Goal: Information Seeking & Learning: Learn about a topic

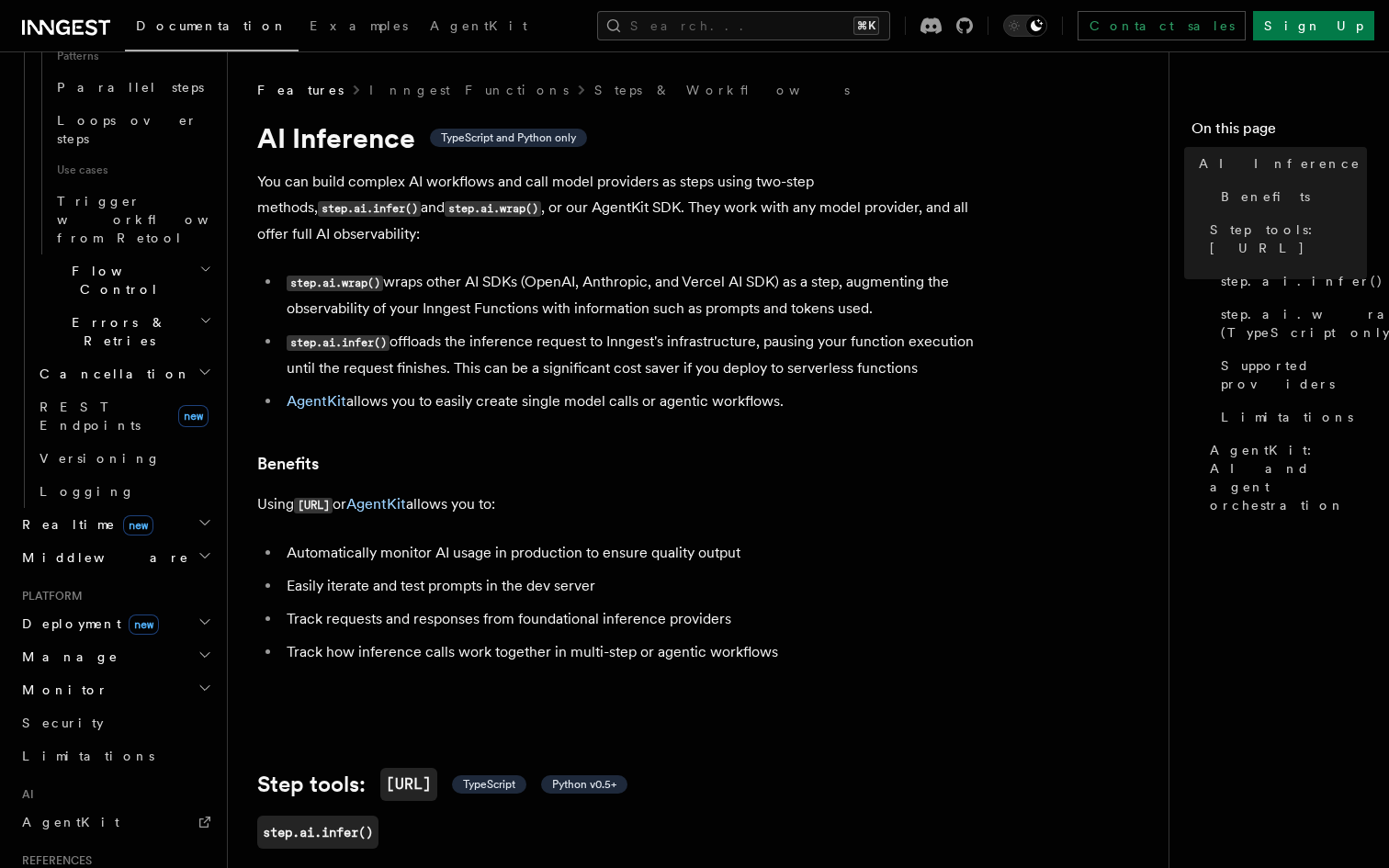
scroll to position [1127, 0]
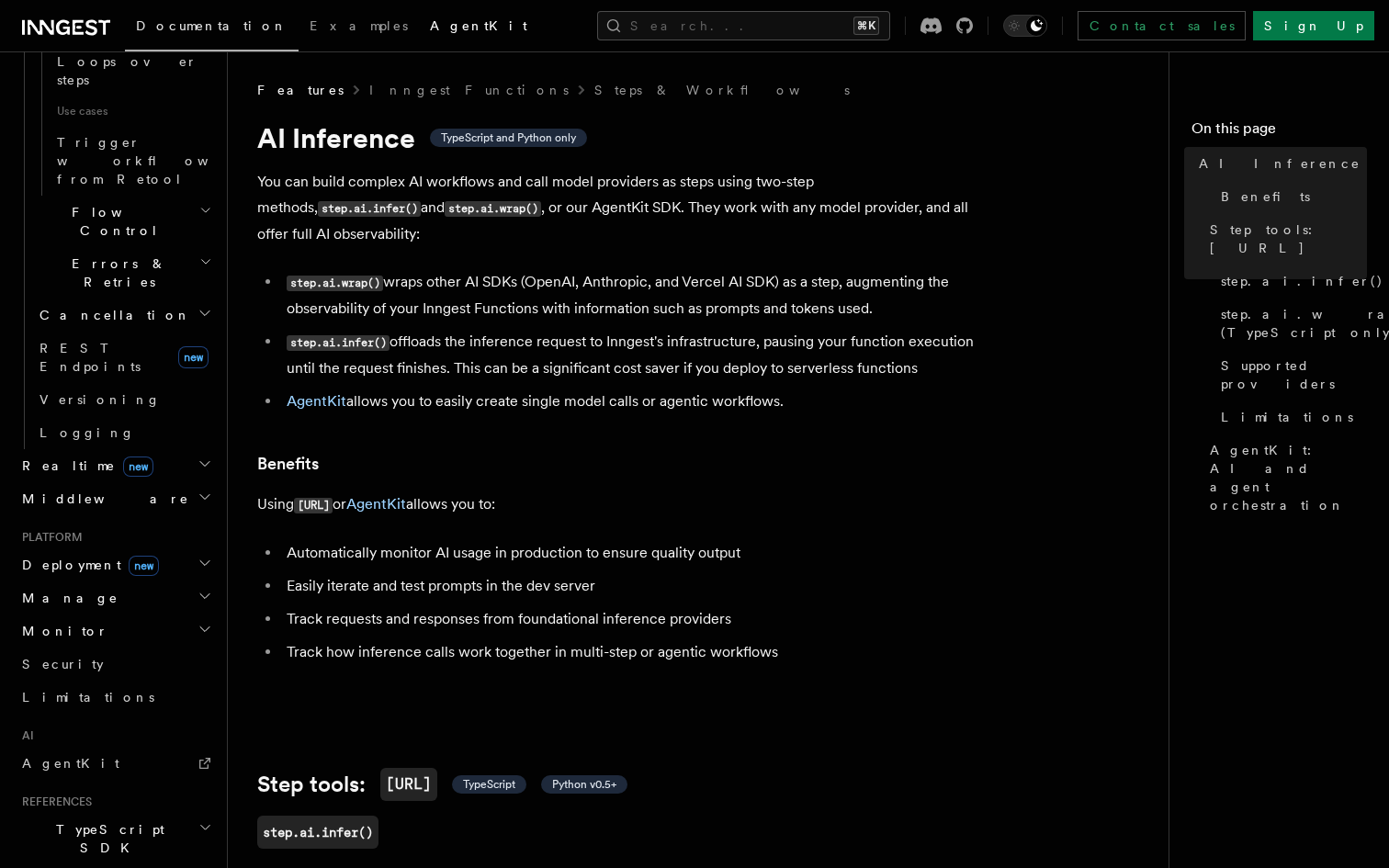
click at [430, 27] on span "AgentKit" at bounding box center [478, 26] width 98 height 15
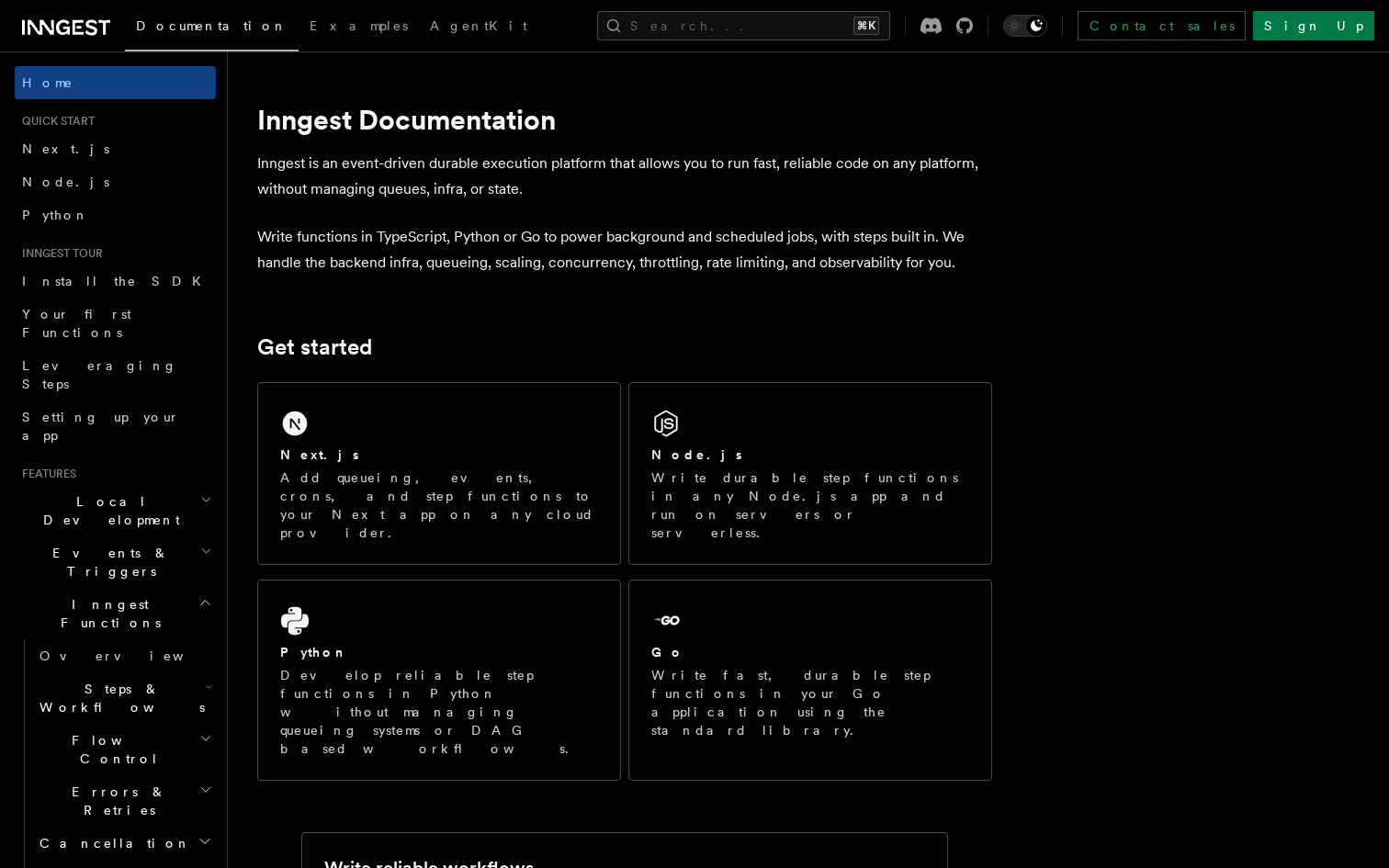
click at [694, 245] on p "Write functions in TypeScript, Python or Go to power background and scheduled j…" at bounding box center [624, 250] width 735 height 51
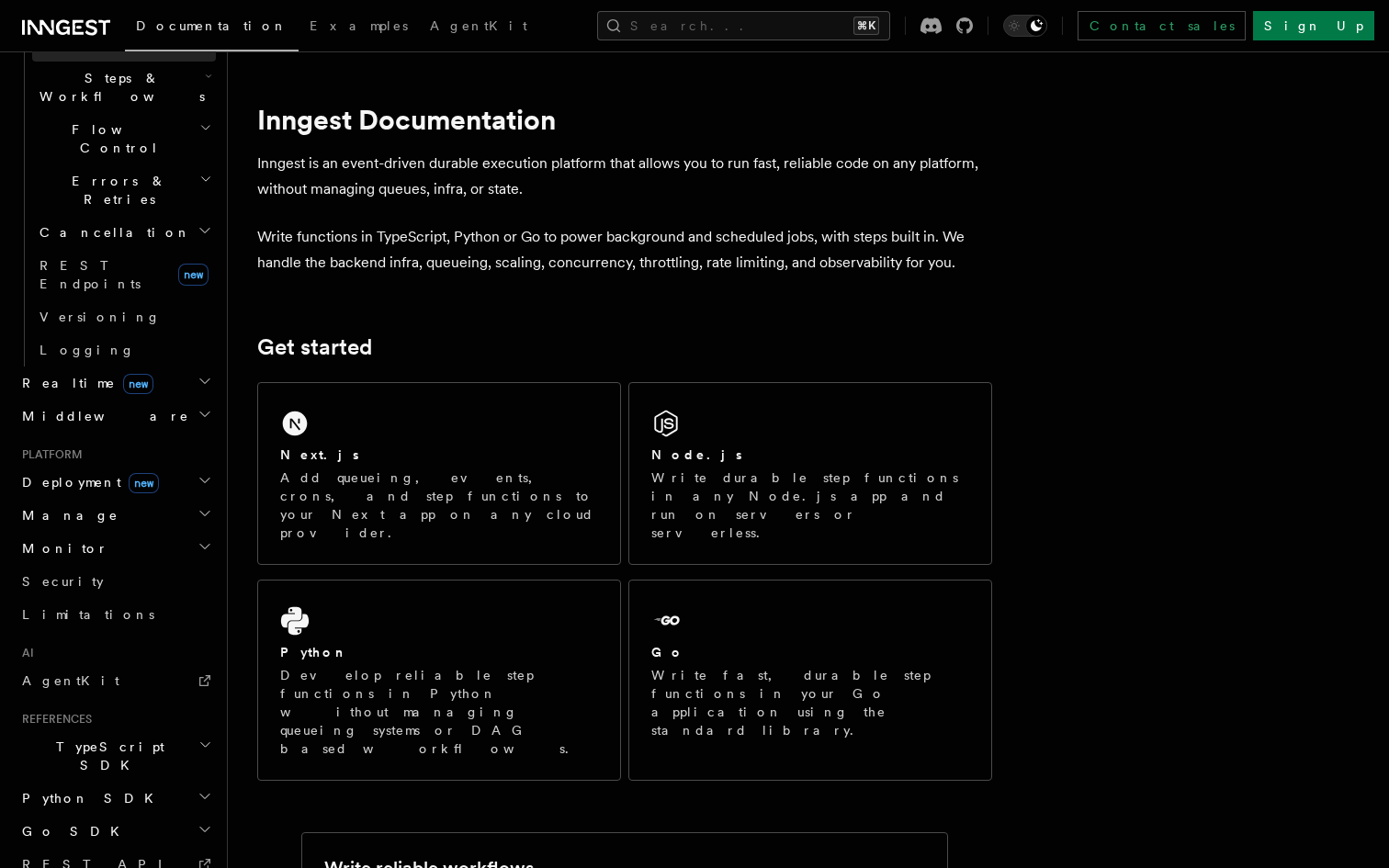
scroll to position [638, 0]
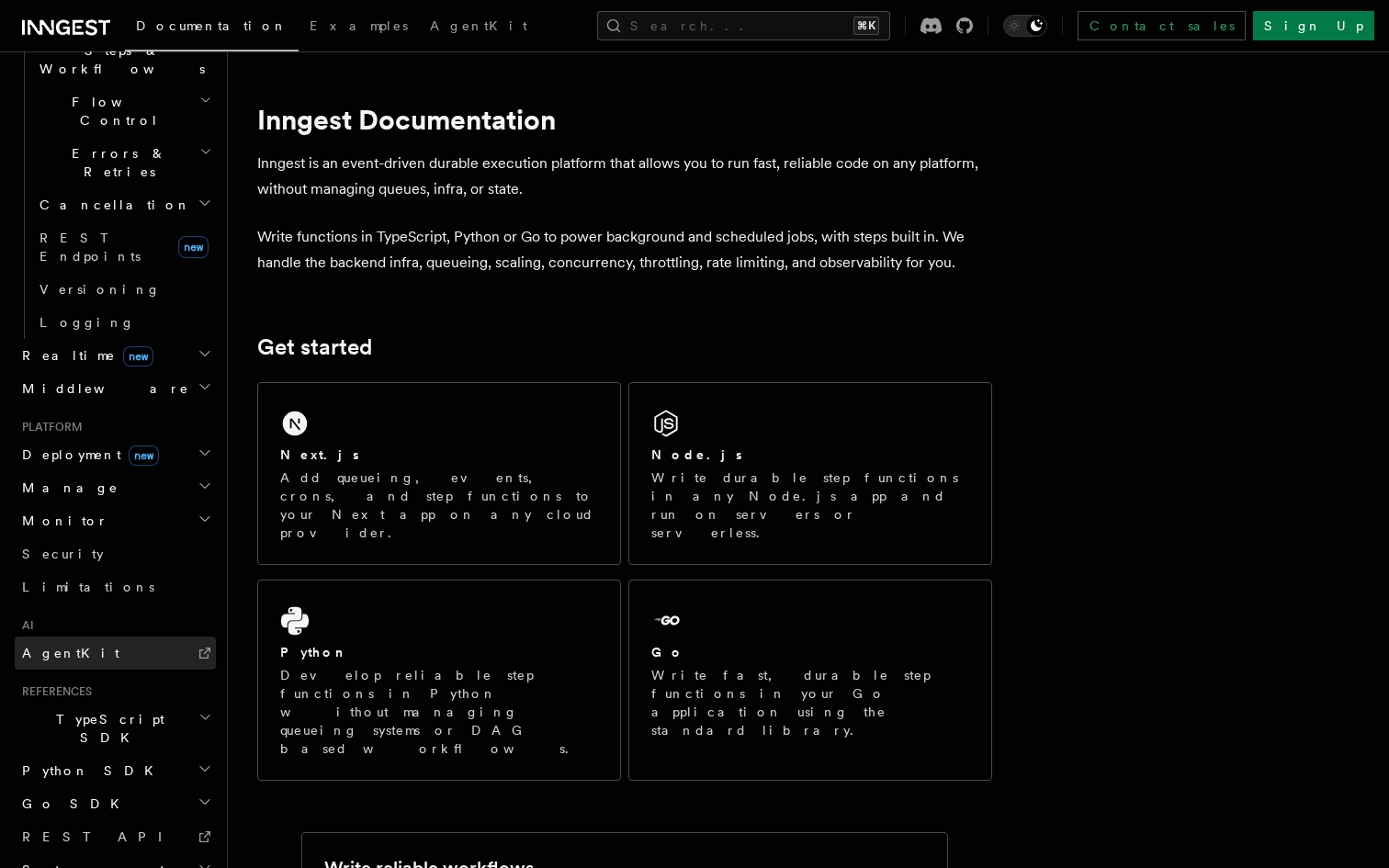
click at [60, 646] on span "AgentKit" at bounding box center [70, 653] width 98 height 15
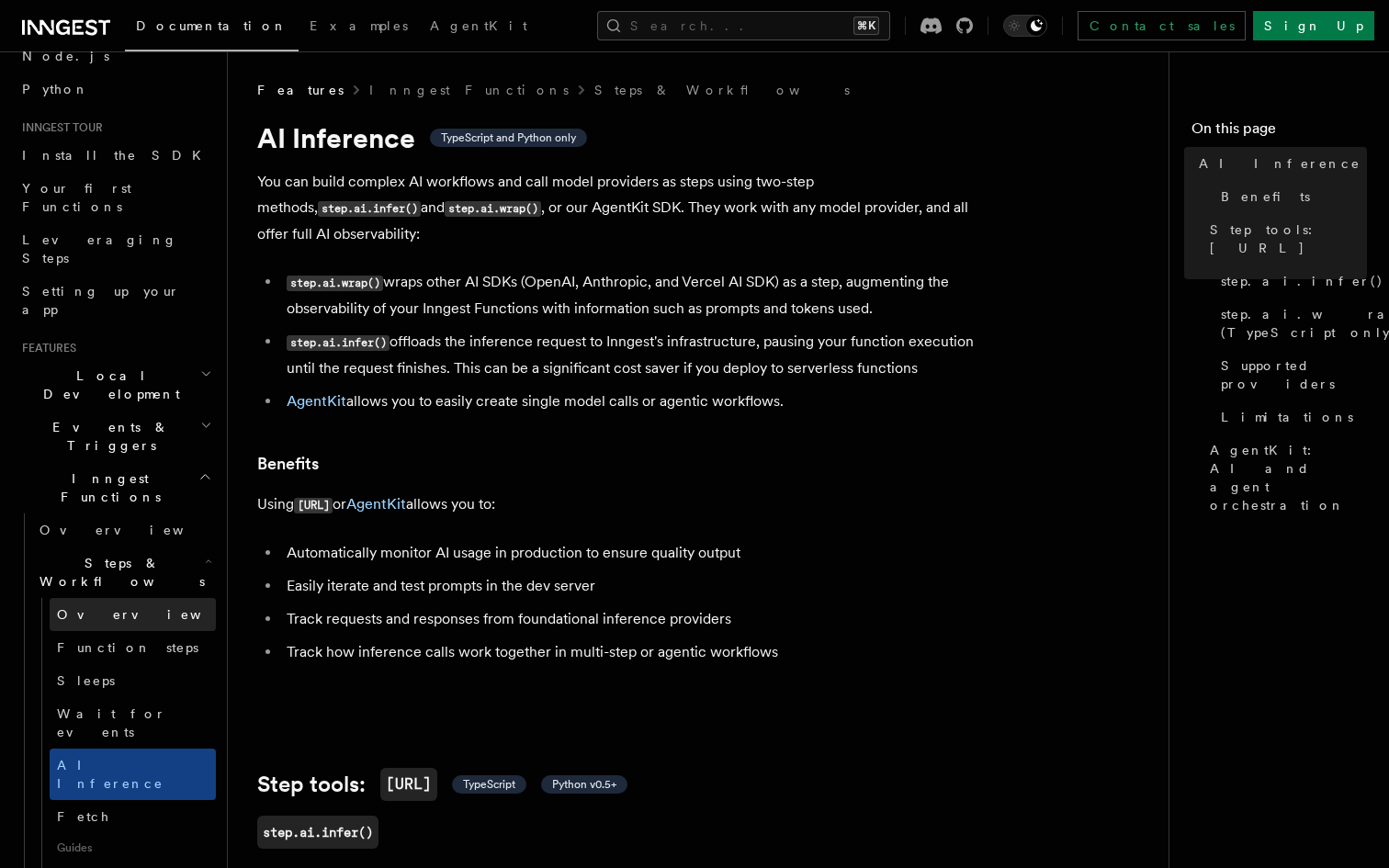
scroll to position [141, 0]
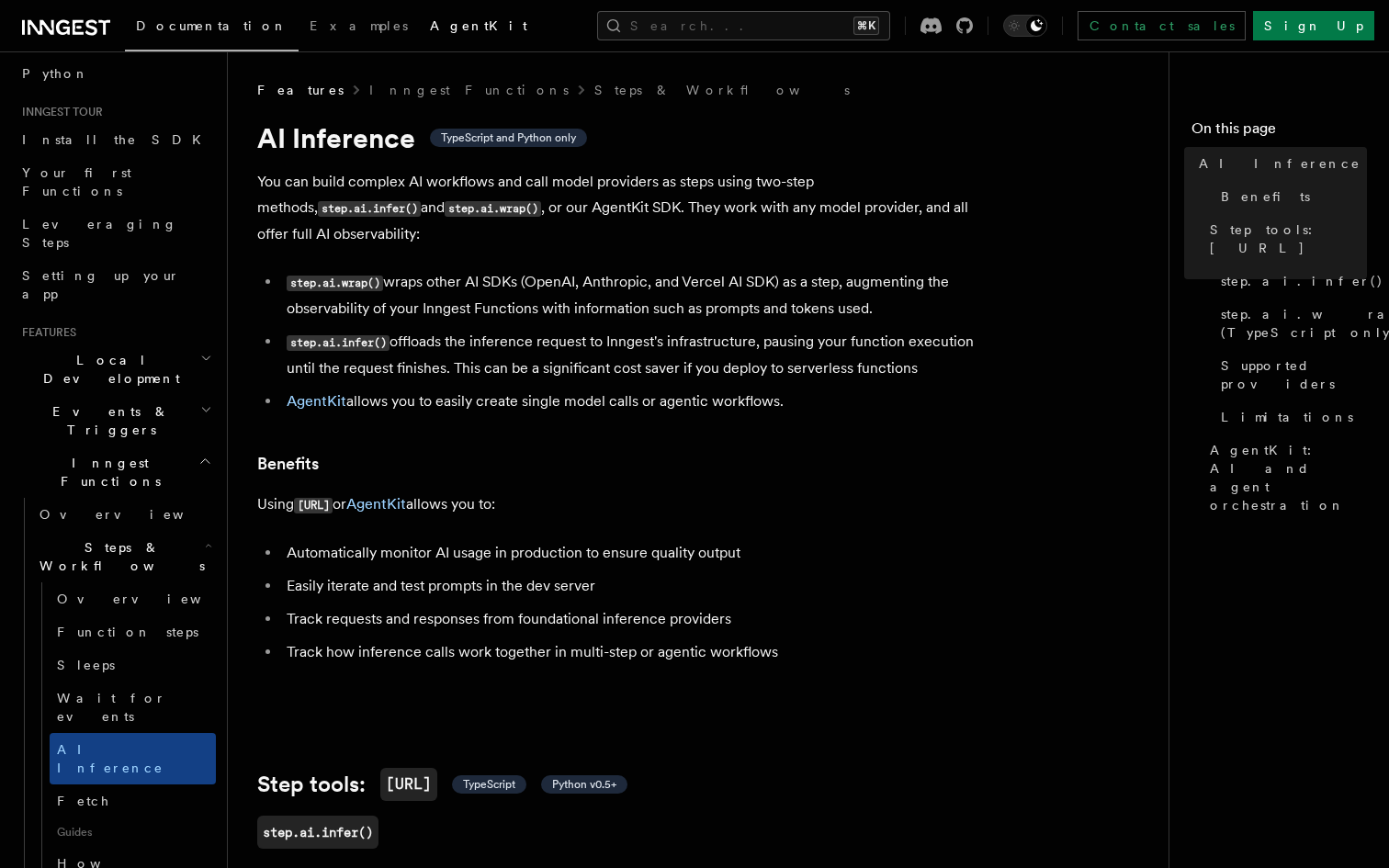
click at [419, 36] on link "AgentKit" at bounding box center [478, 28] width 120 height 44
